Goal: Find specific page/section: Find specific page/section

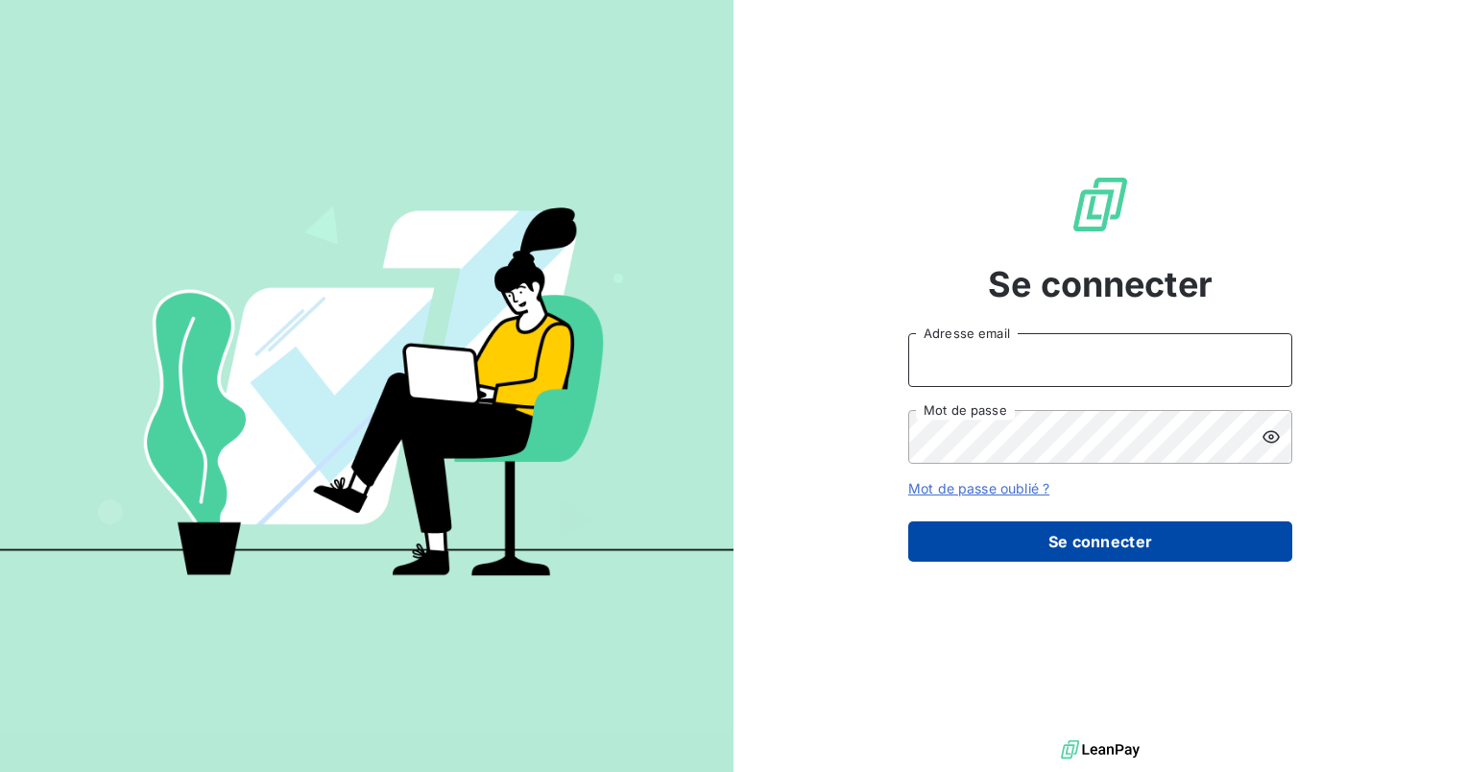
type input "[EMAIL_ADDRESS][DOMAIN_NAME]"
click at [1079, 538] on button "Se connecter" at bounding box center [1101, 541] width 384 height 40
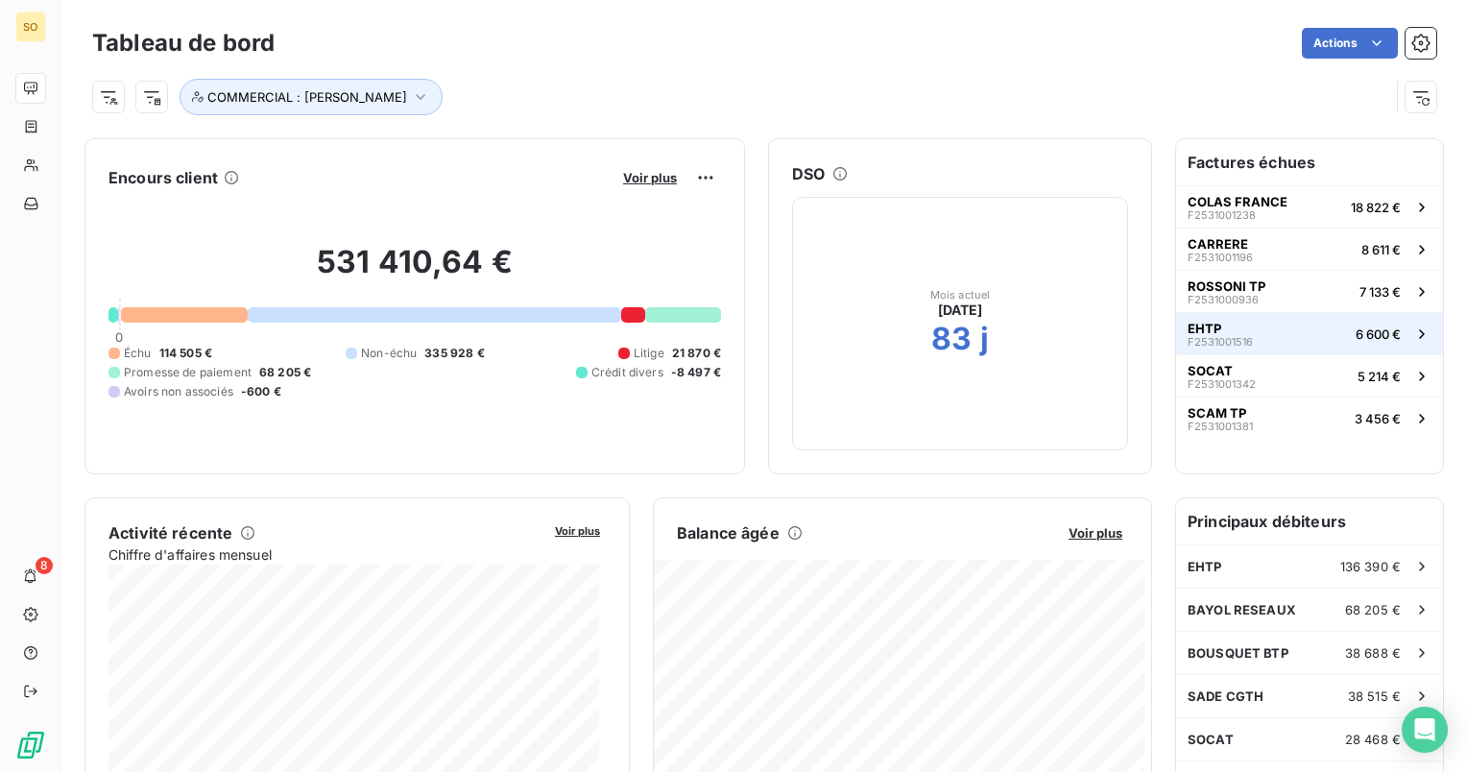
click at [1261, 334] on button "EHTP F2531001516 6 600 €" at bounding box center [1309, 333] width 267 height 42
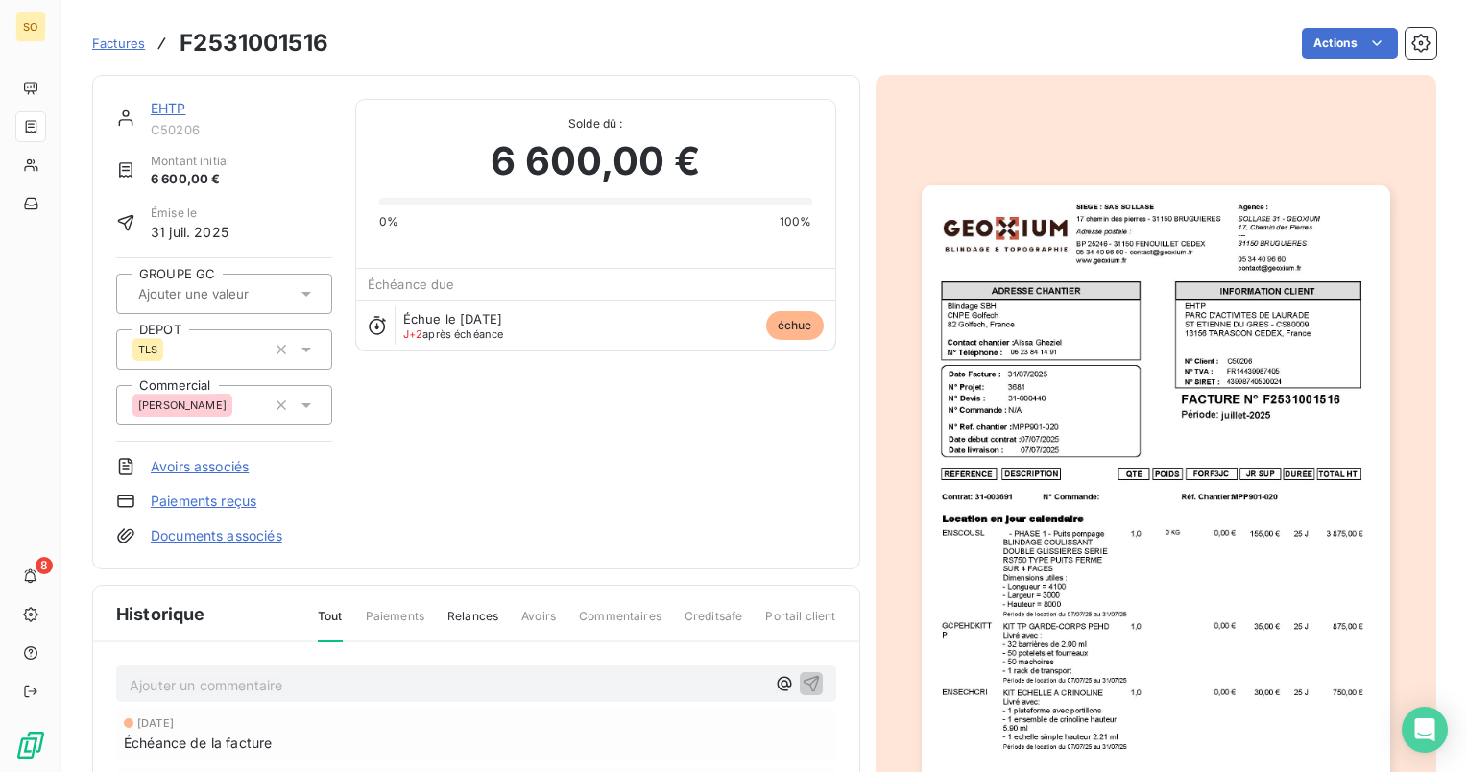
click at [177, 104] on link "EHTP" at bounding box center [169, 108] width 36 height 16
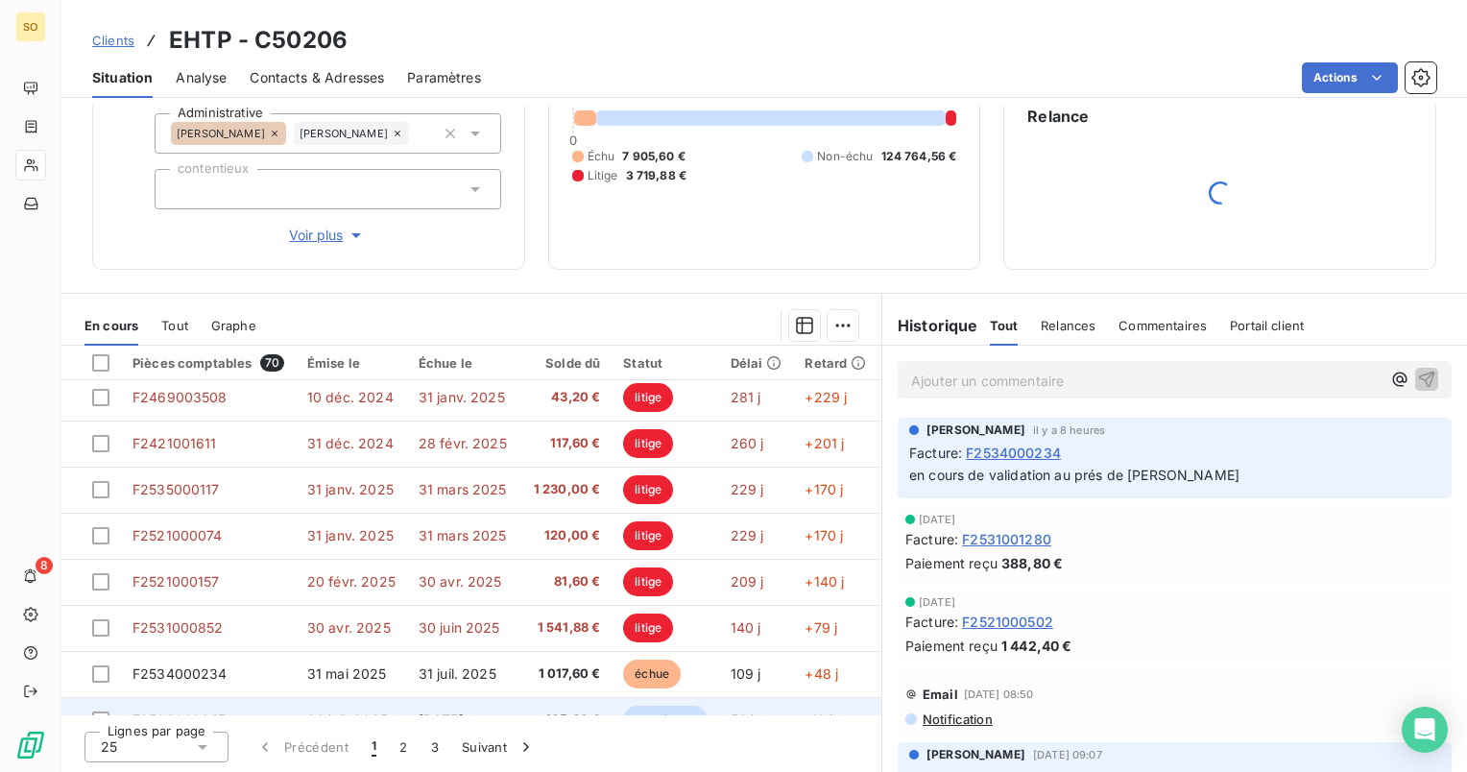
scroll to position [96, 0]
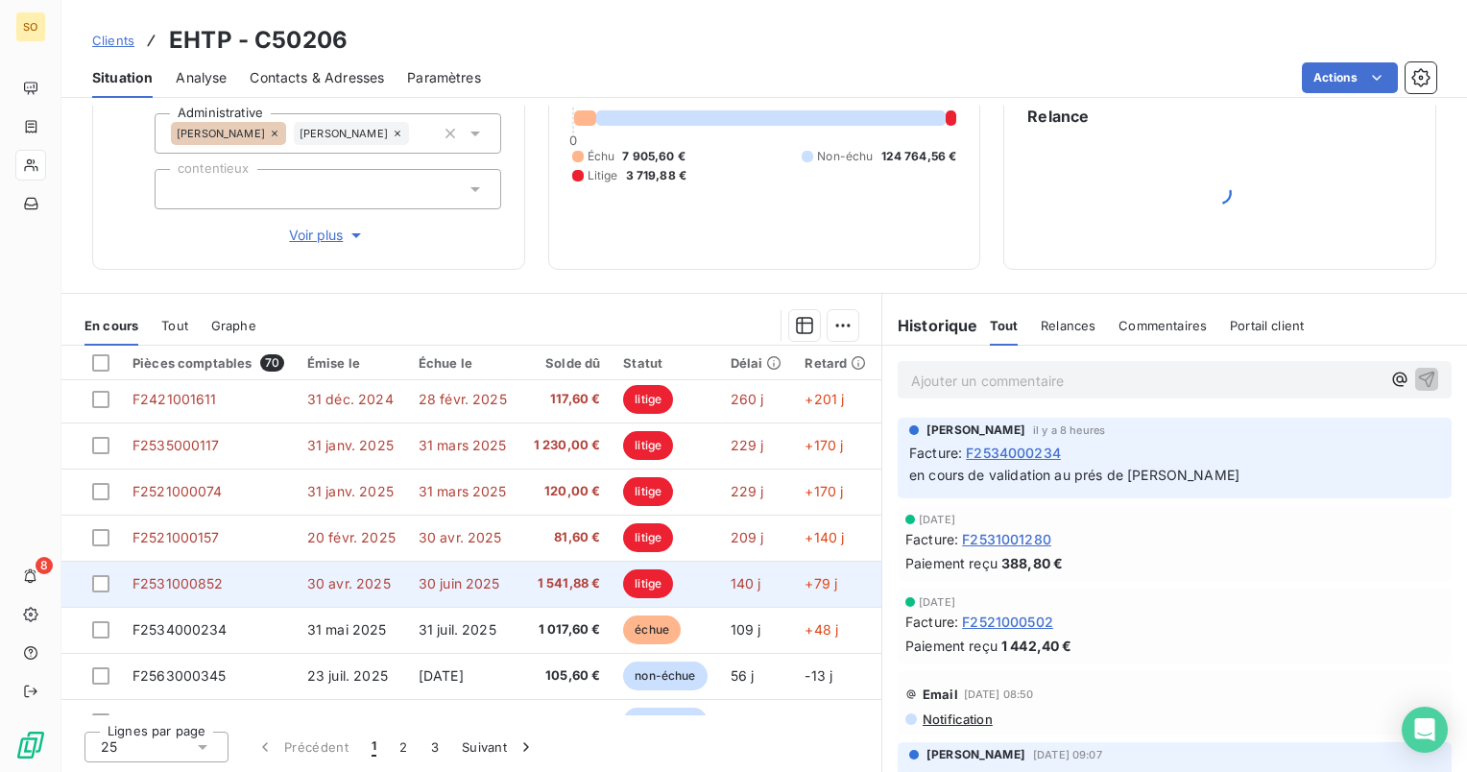
click at [189, 587] on span "F2531000852" at bounding box center [178, 583] width 91 height 16
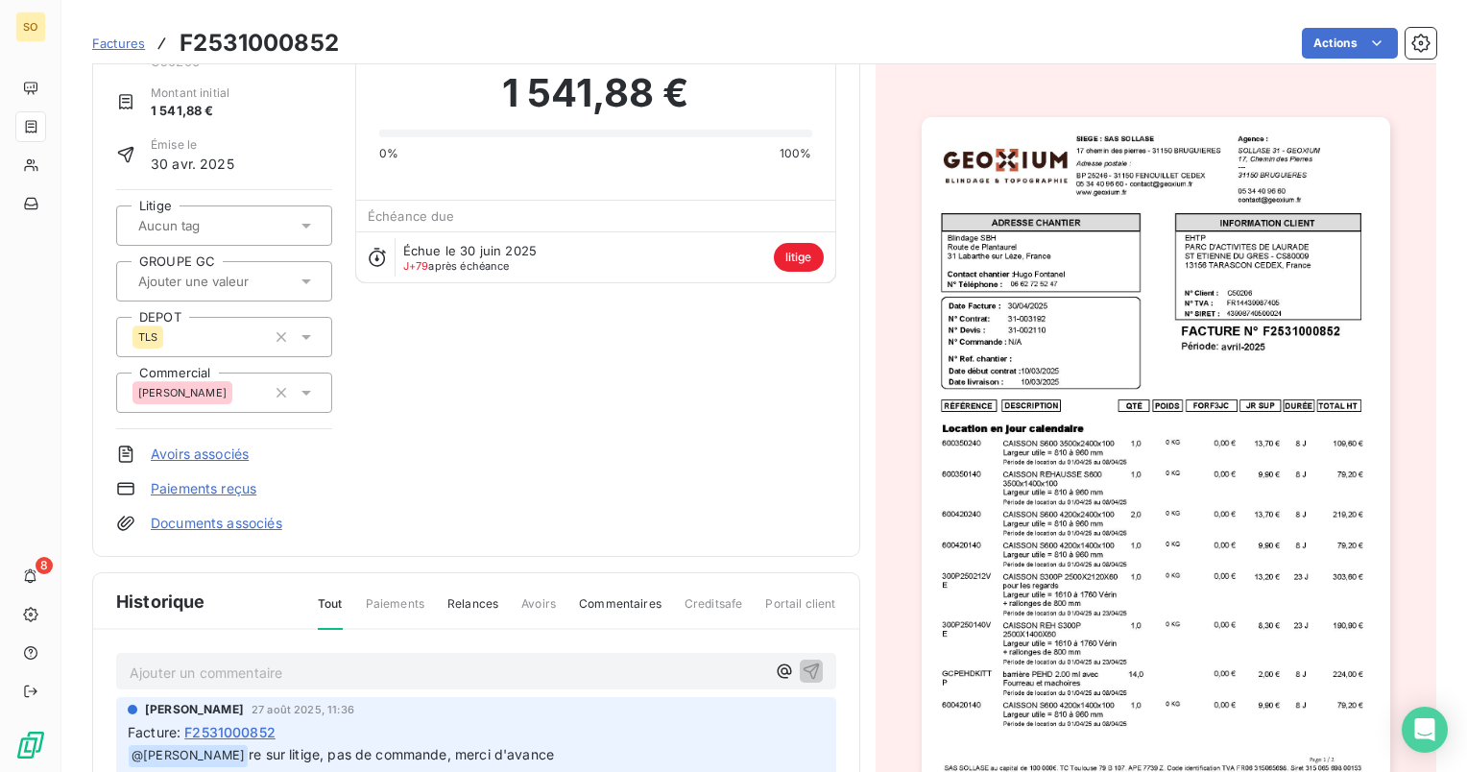
scroll to position [57, 0]
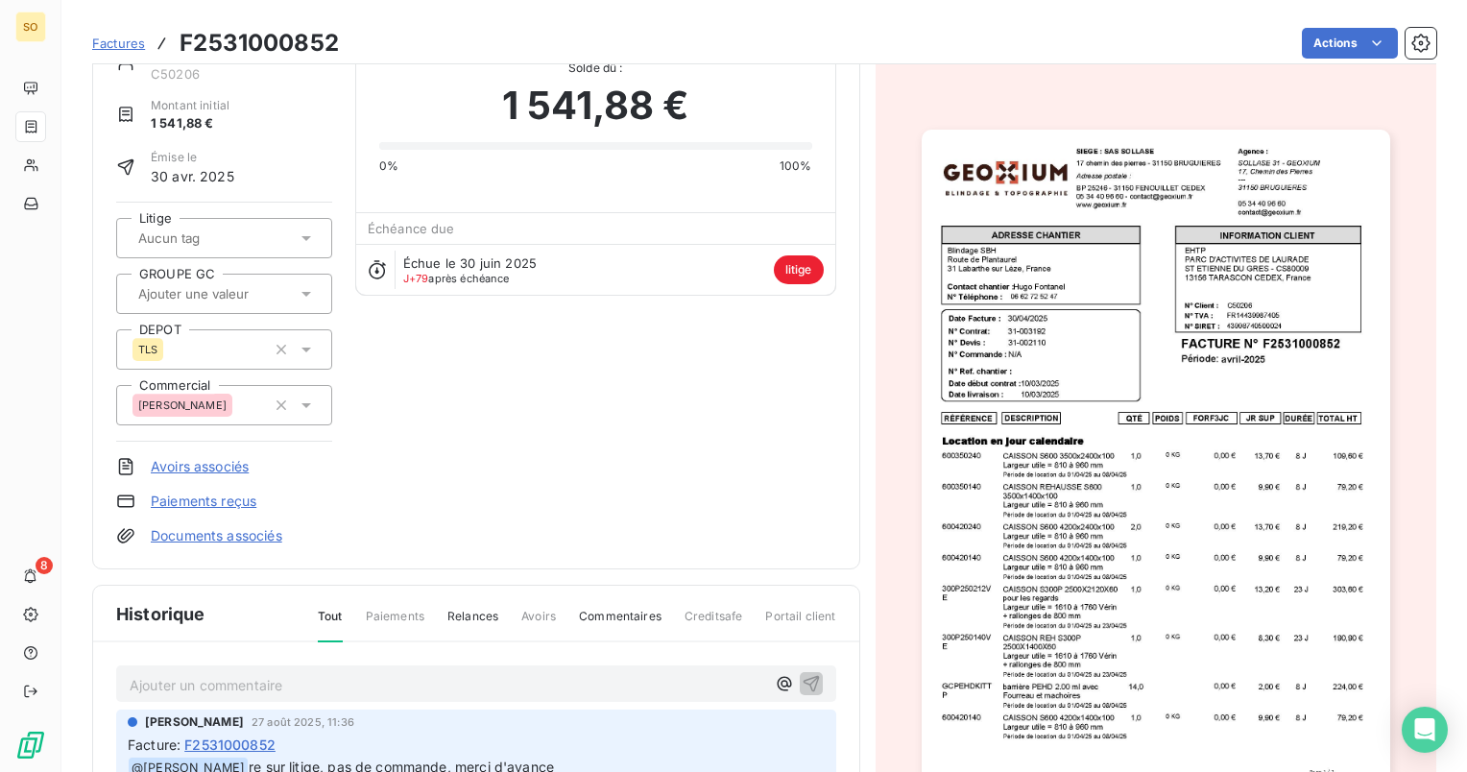
click at [937, 254] on img "button" at bounding box center [1156, 461] width 469 height 663
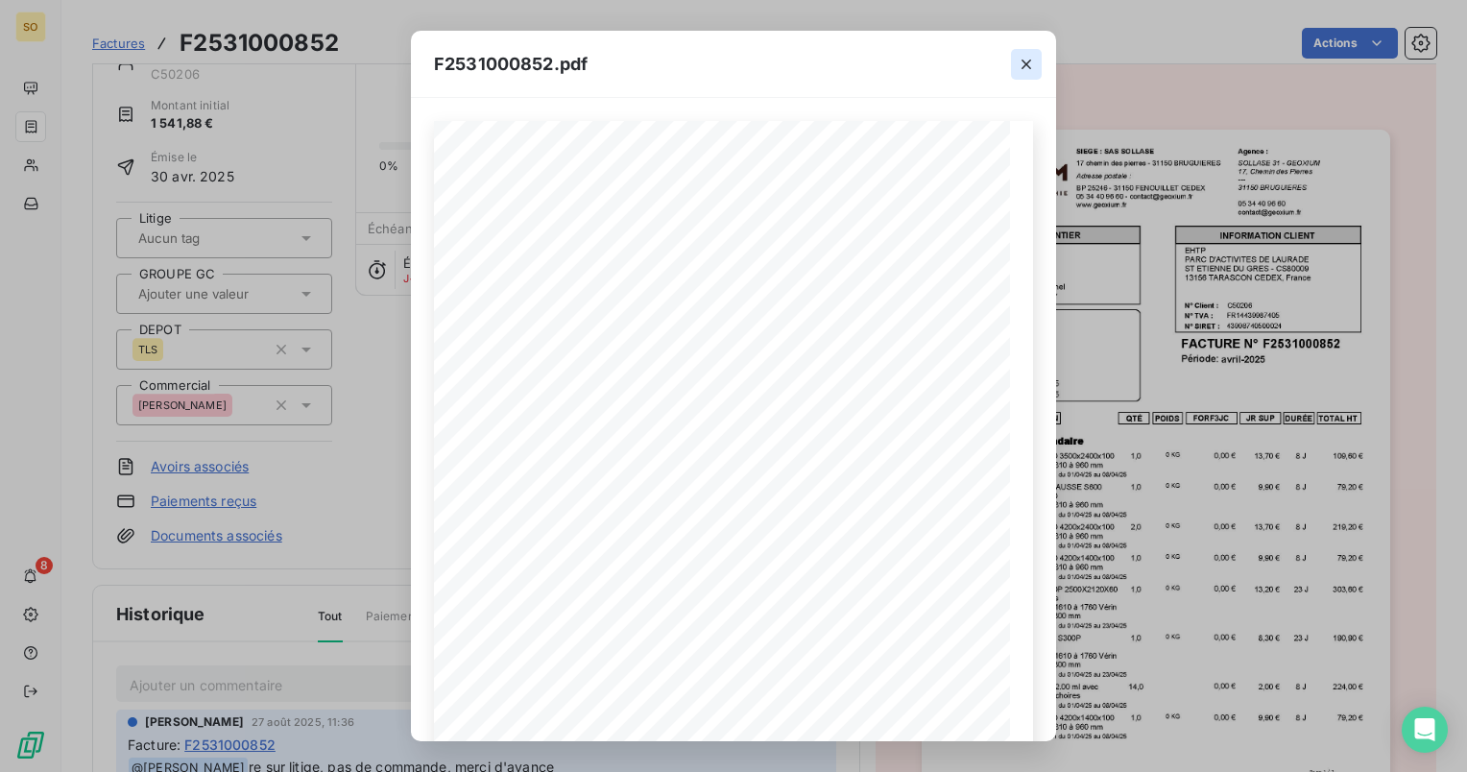
click at [1026, 56] on icon "button" at bounding box center [1026, 64] width 19 height 19
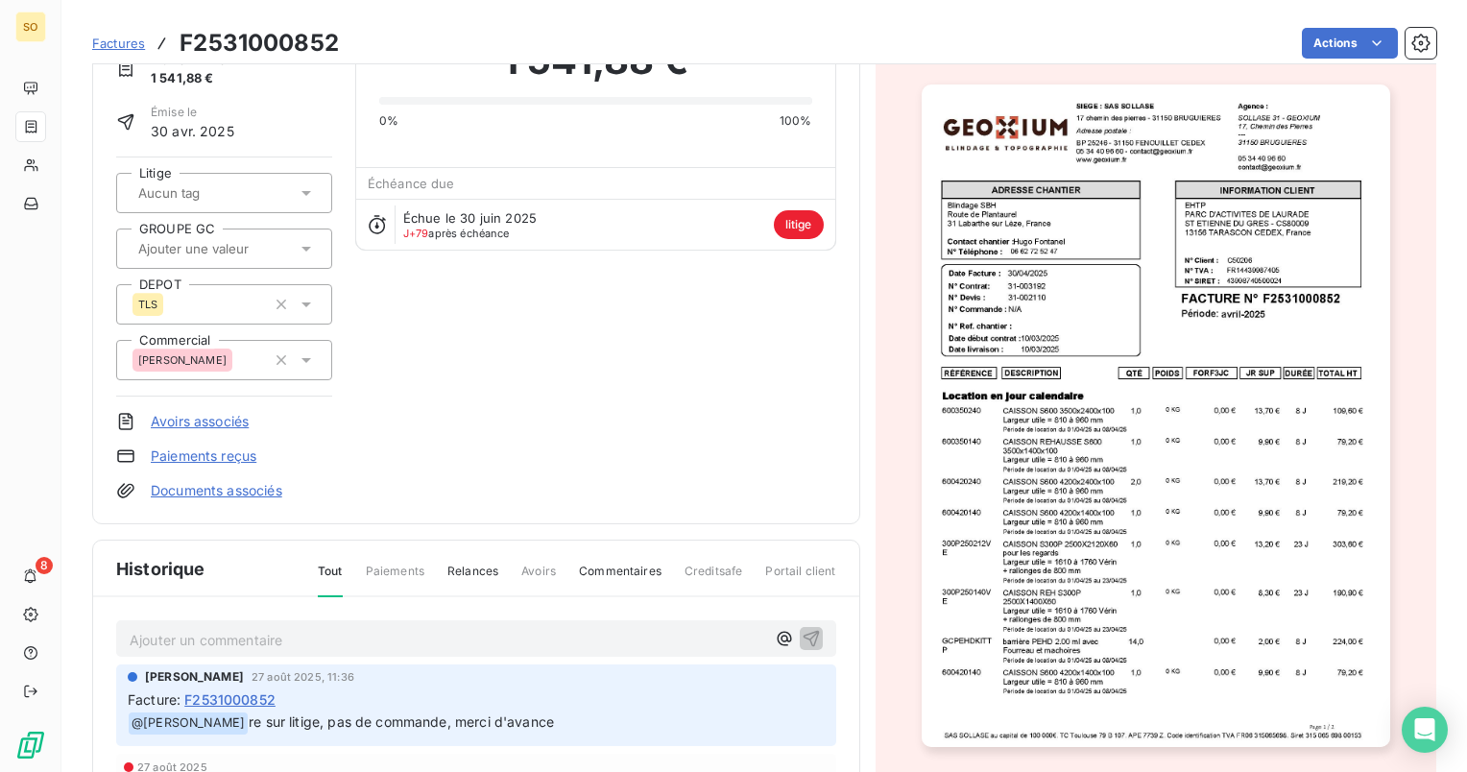
scroll to position [194, 0]
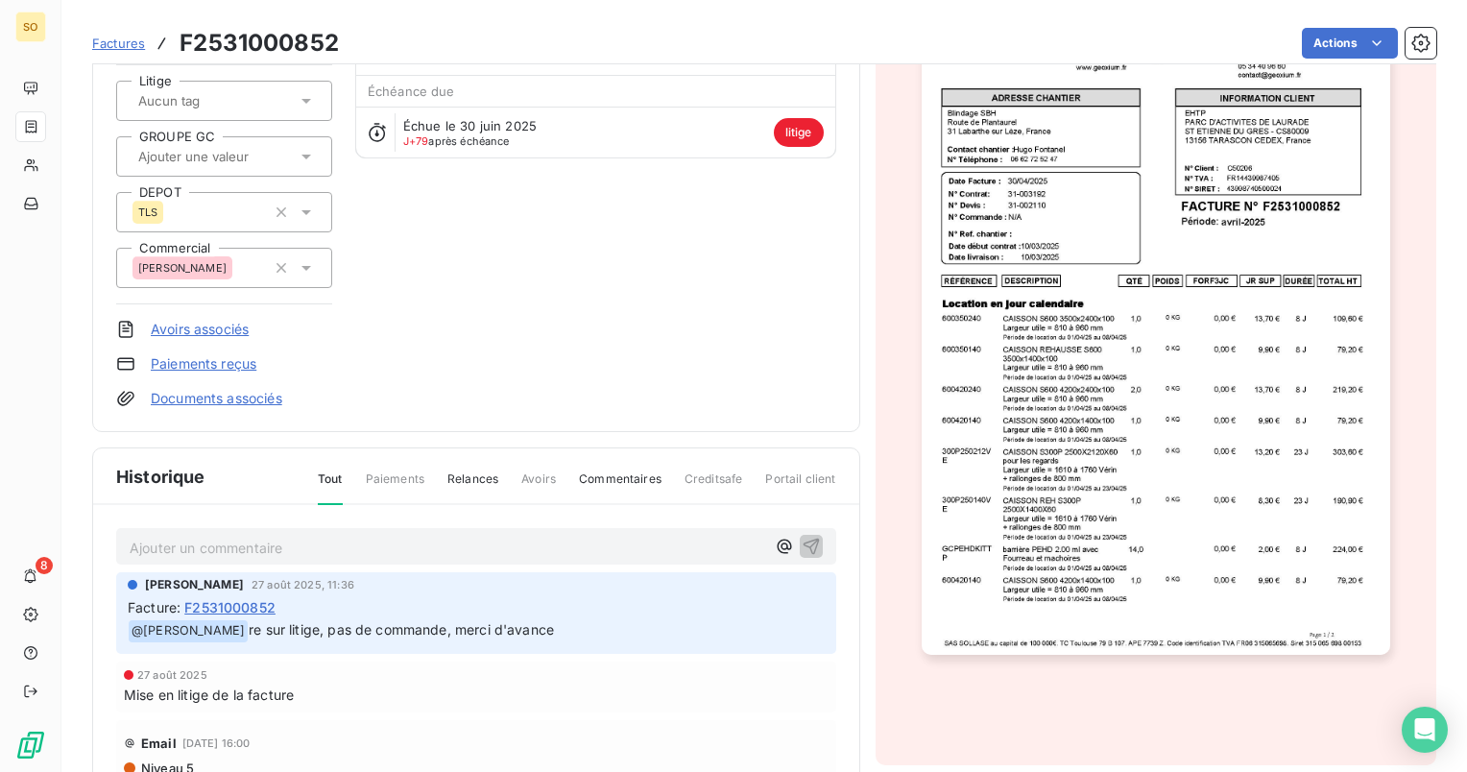
drag, startPoint x: 1072, startPoint y: 261, endPoint x: 235, endPoint y: 604, distance: 904.0
click at [234, 604] on span "F2531000852" at bounding box center [229, 607] width 91 height 20
